Goal: Find specific page/section: Find specific page/section

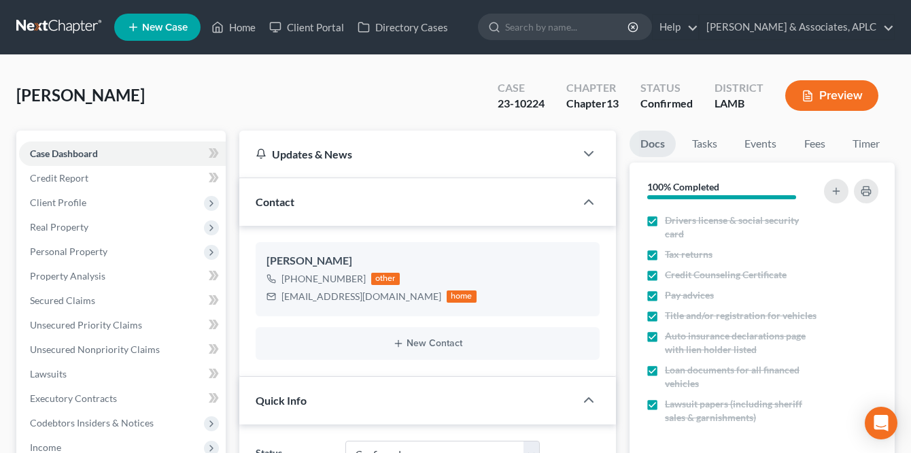
select select "1"
select select "0"
click at [60, 22] on link at bounding box center [59, 27] width 87 height 24
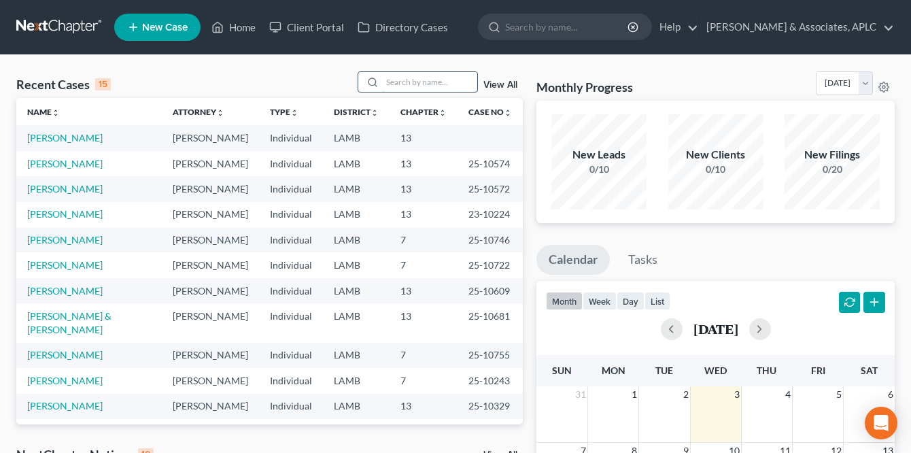
click at [423, 82] on input "search" at bounding box center [429, 82] width 95 height 20
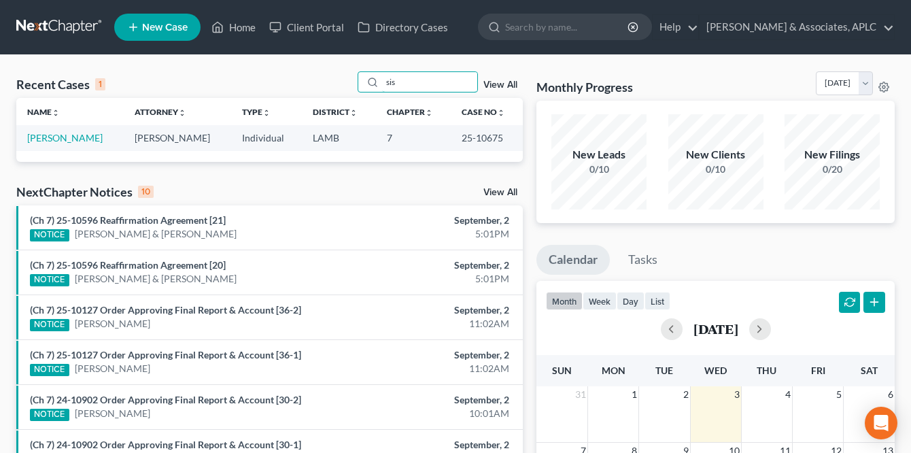
type input "sis"
